Goal: Task Accomplishment & Management: Use online tool/utility

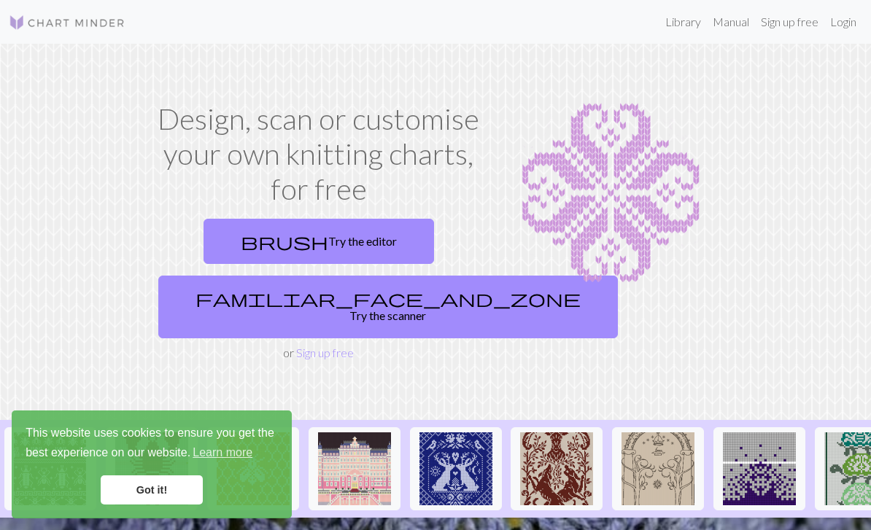
click at [182, 482] on link "Got it!" at bounding box center [152, 490] width 102 height 29
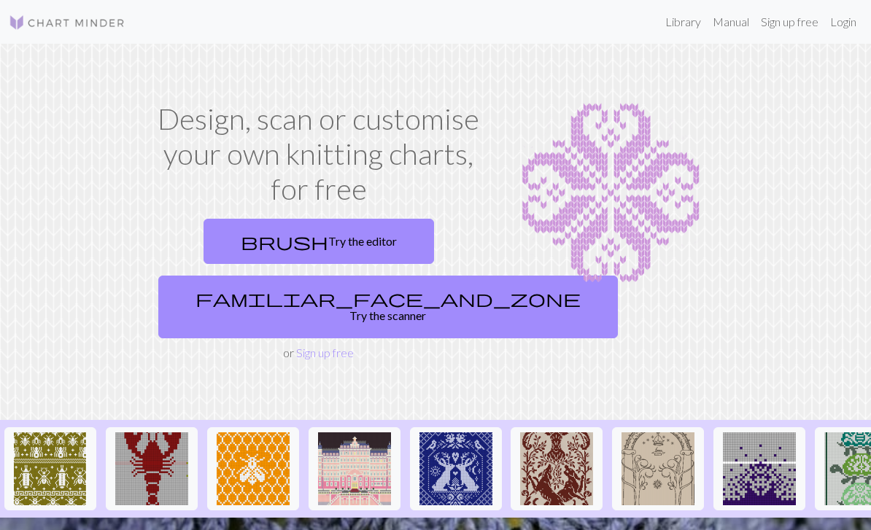
click at [317, 346] on link "Sign up free" at bounding box center [325, 353] width 58 height 14
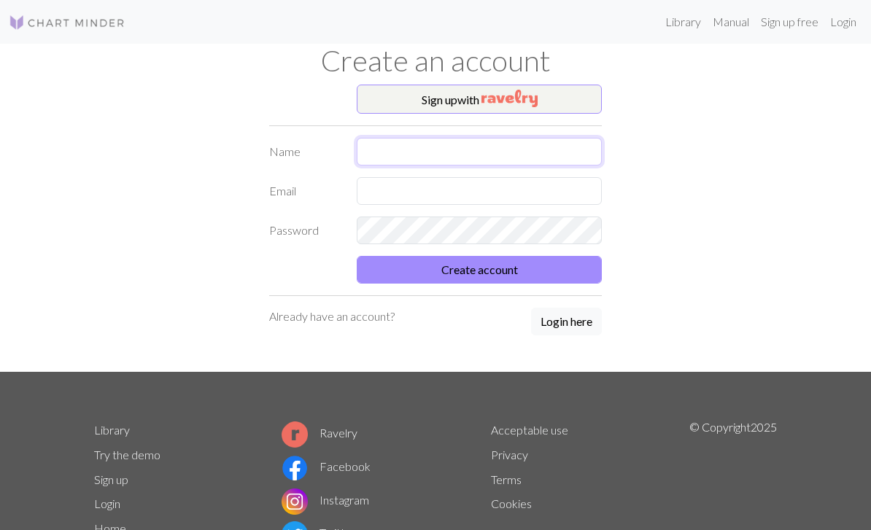
click at [515, 155] on input "text" at bounding box center [479, 152] width 245 height 28
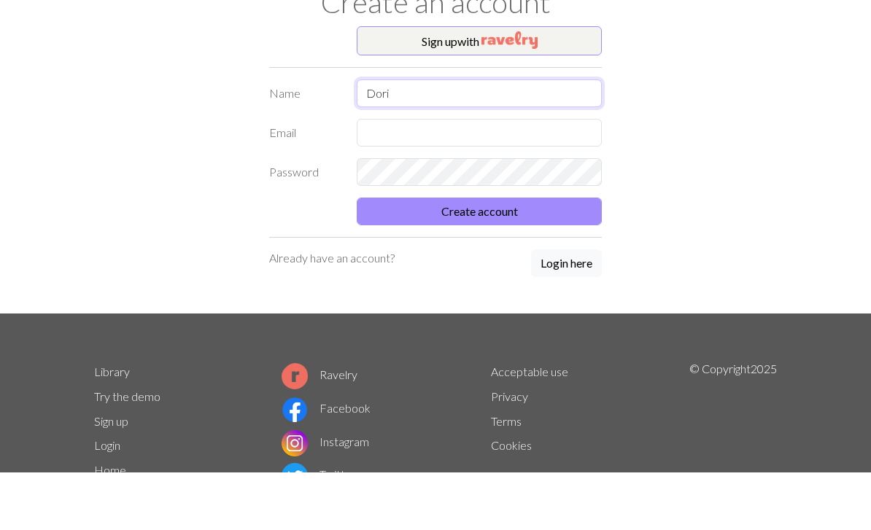
type input "Dori"
click at [514, 177] on input "text" at bounding box center [479, 191] width 245 height 28
type input "Dor"
type input "[EMAIL_ADDRESS][DOMAIN_NAME]"
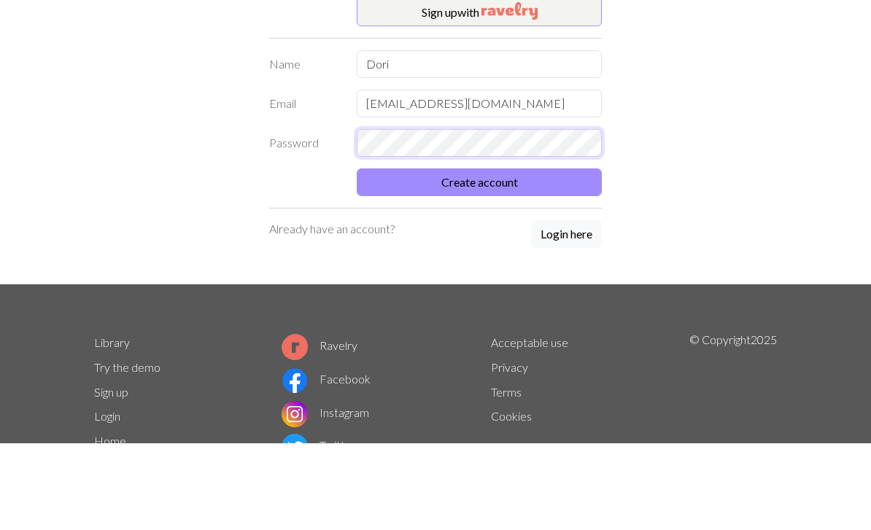
scroll to position [81, 0]
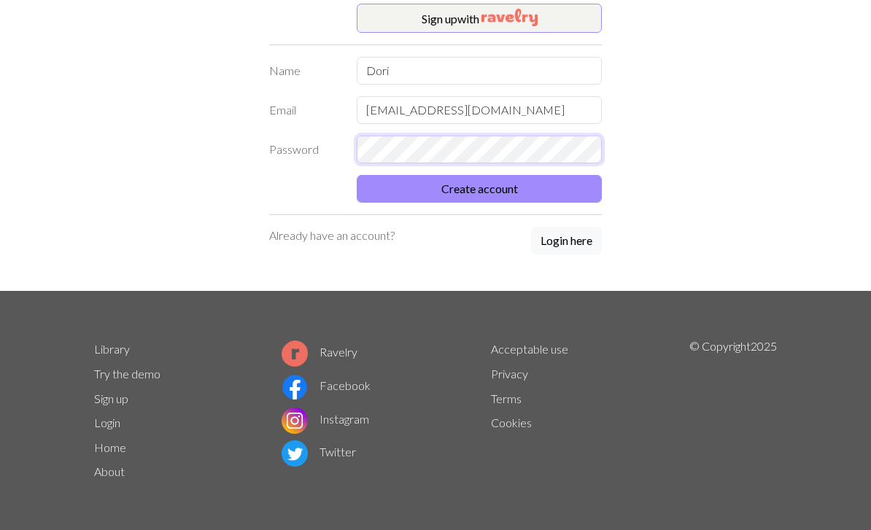
click at [479, 188] on button "Create account" at bounding box center [479, 189] width 245 height 28
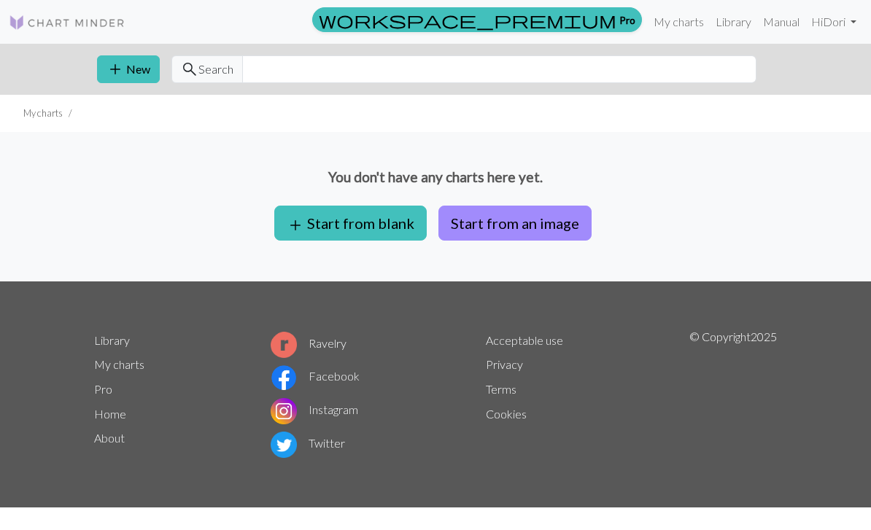
click at [541, 221] on button "Start from an image" at bounding box center [515, 223] width 153 height 35
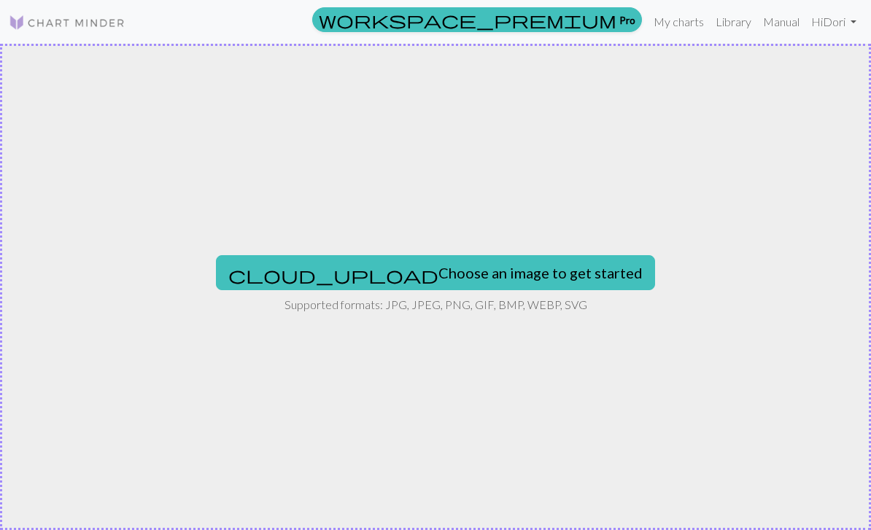
click at [522, 274] on button "cloud_upload Choose an image to get started" at bounding box center [435, 272] width 439 height 35
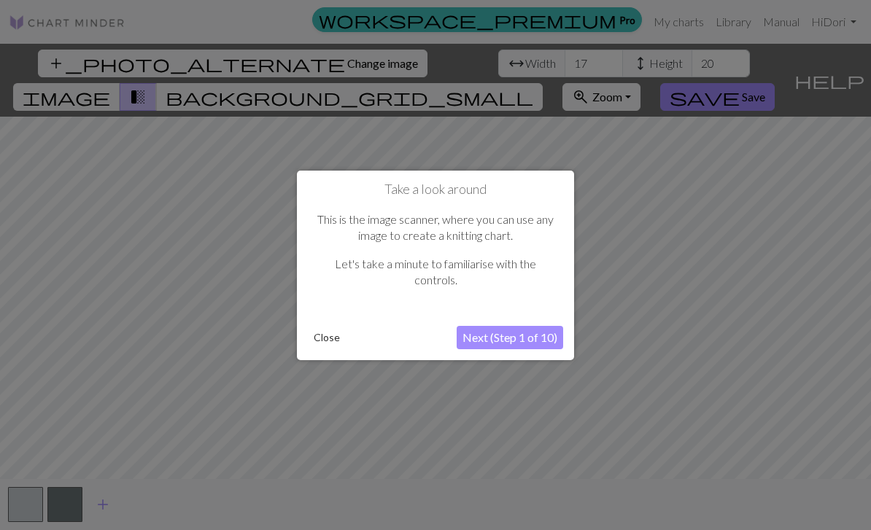
click at [339, 329] on button "Close" at bounding box center [327, 338] width 38 height 22
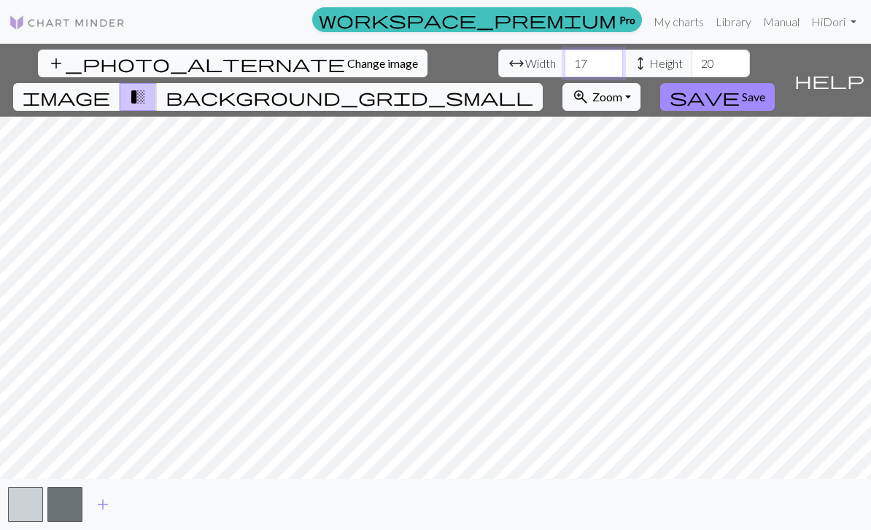
click at [565, 66] on input "17" at bounding box center [594, 64] width 58 height 28
click at [565, 61] on input "17" at bounding box center [594, 64] width 58 height 28
type input "1"
type input "50"
click at [692, 58] on input "20" at bounding box center [721, 64] width 58 height 28
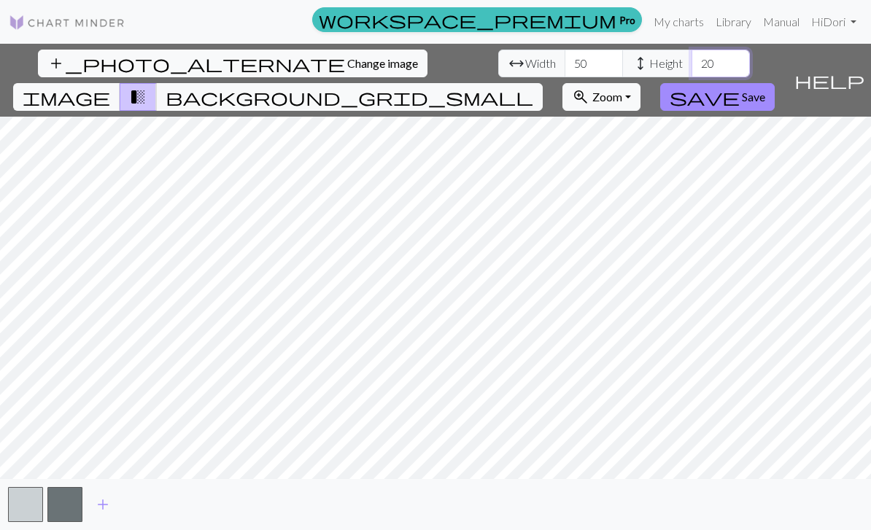
type input "2"
click at [533, 87] on span "background_grid_small" at bounding box center [350, 97] width 368 height 20
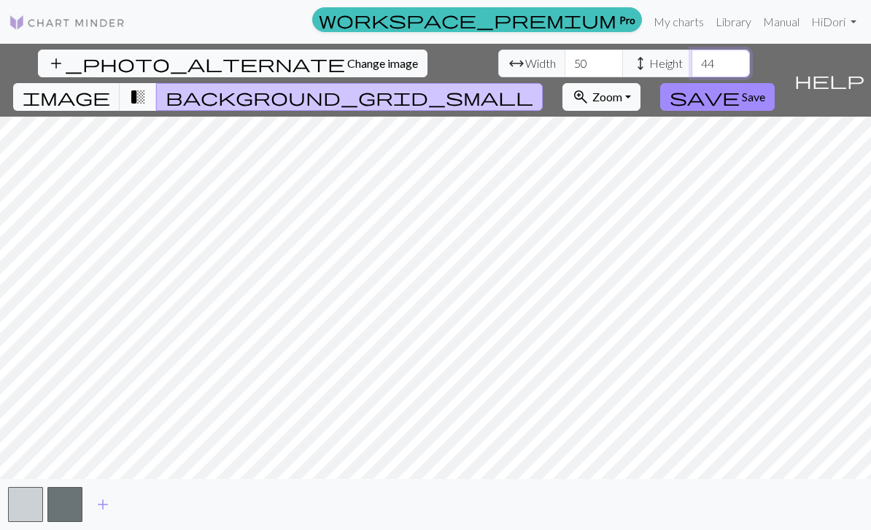
click at [692, 61] on input "44" at bounding box center [721, 64] width 58 height 28
type input "4"
type input "50"
click at [110, 87] on span "image" at bounding box center [67, 97] width 88 height 20
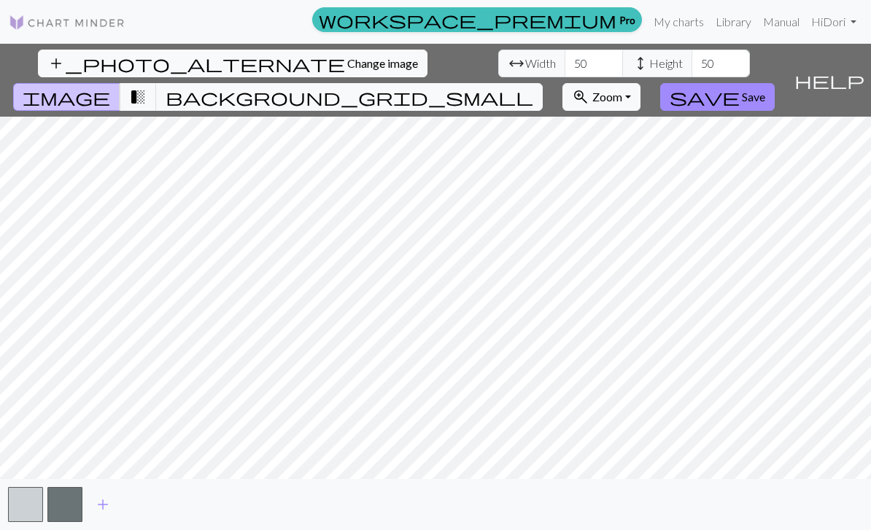
click at [622, 90] on span "Zoom" at bounding box center [608, 97] width 30 height 14
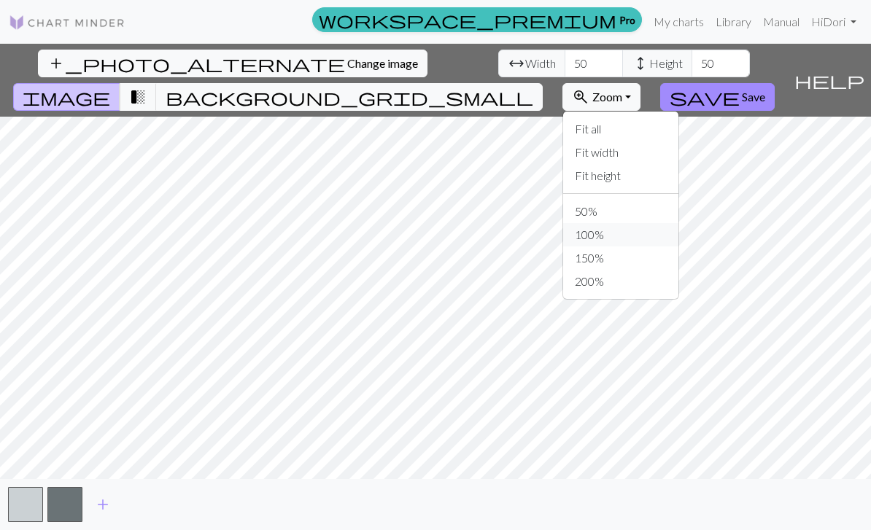
click at [674, 223] on button "100%" at bounding box center [620, 234] width 115 height 23
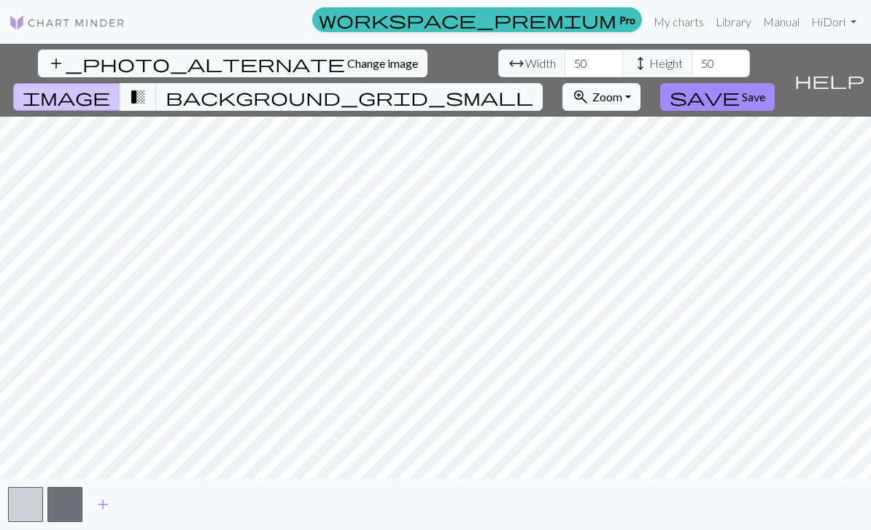
click at [641, 83] on button "zoom_in Zoom Zoom" at bounding box center [602, 97] width 78 height 28
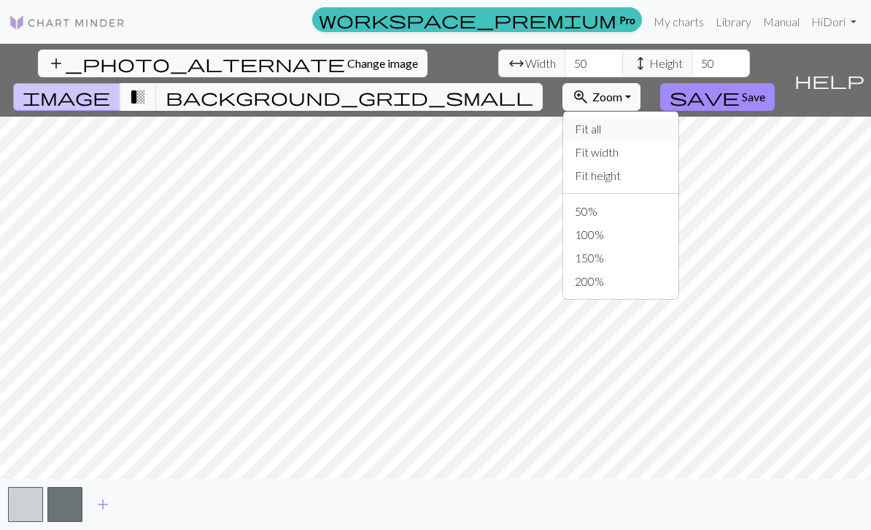
click at [679, 117] on button "Fit all" at bounding box center [620, 128] width 115 height 23
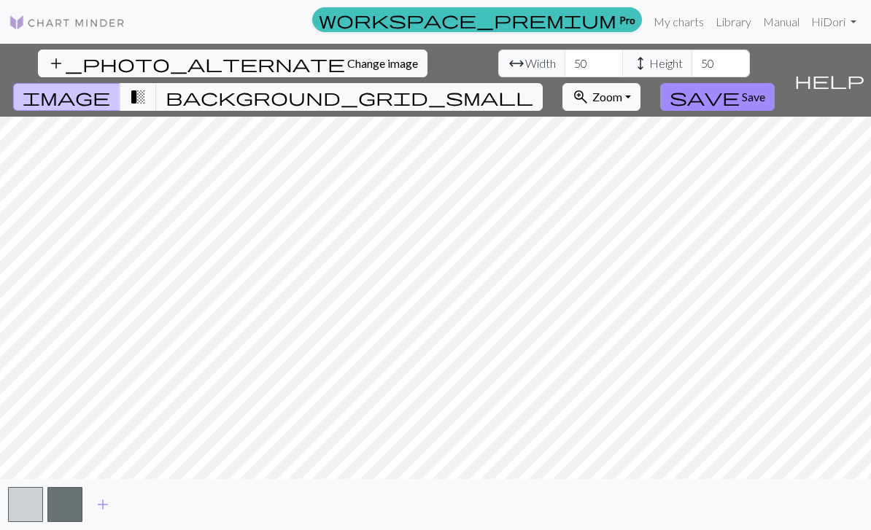
click at [641, 83] on button "zoom_in Zoom Zoom" at bounding box center [602, 97] width 78 height 28
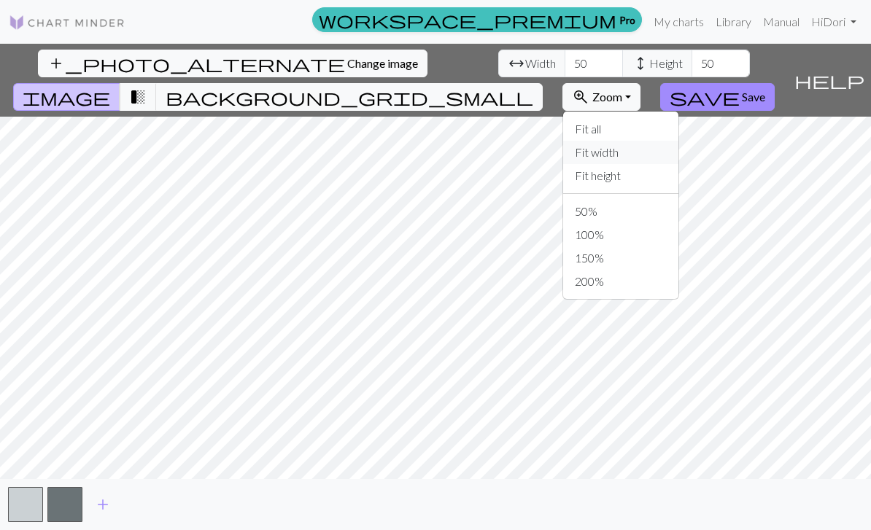
click at [679, 141] on button "Fit width" at bounding box center [620, 152] width 115 height 23
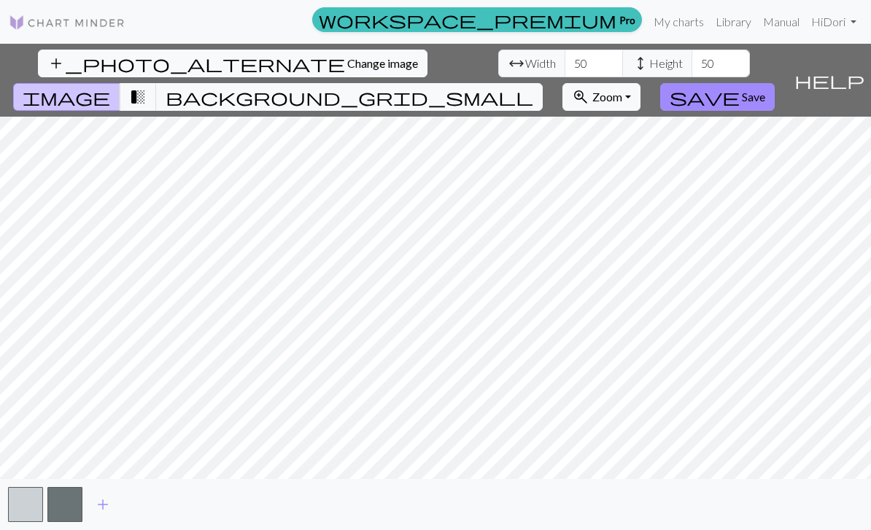
click at [641, 83] on button "zoom_in Zoom Zoom" at bounding box center [602, 97] width 78 height 28
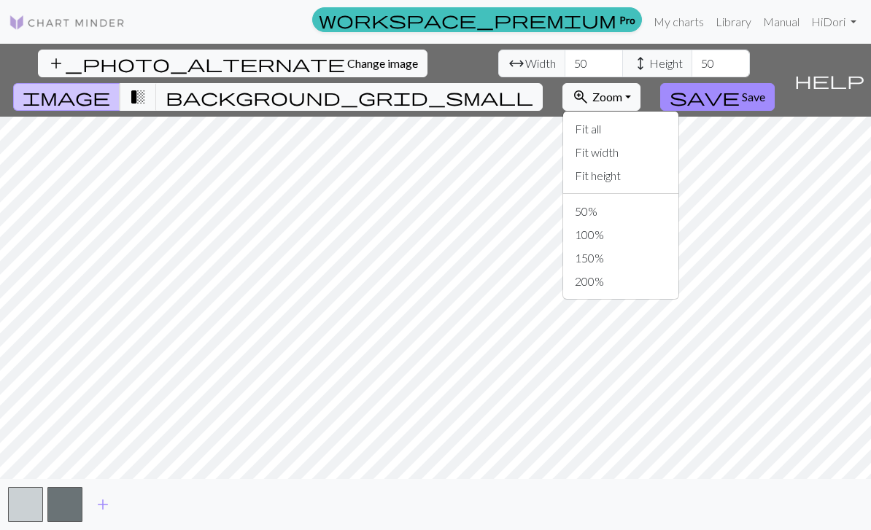
click at [679, 164] on button "Fit height" at bounding box center [620, 175] width 115 height 23
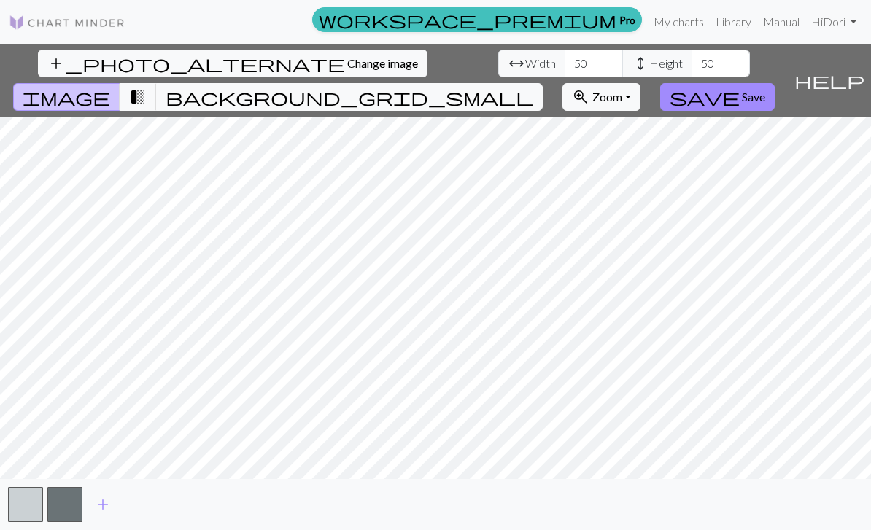
click at [622, 90] on span "Zoom" at bounding box center [608, 97] width 30 height 14
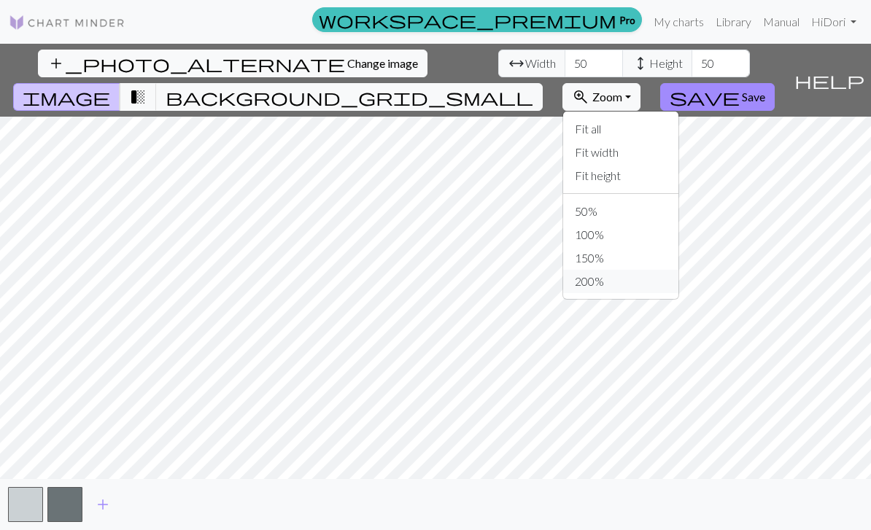
click at [675, 270] on button "200%" at bounding box center [620, 281] width 115 height 23
